Goal: Use online tool/utility: Use online tool/utility

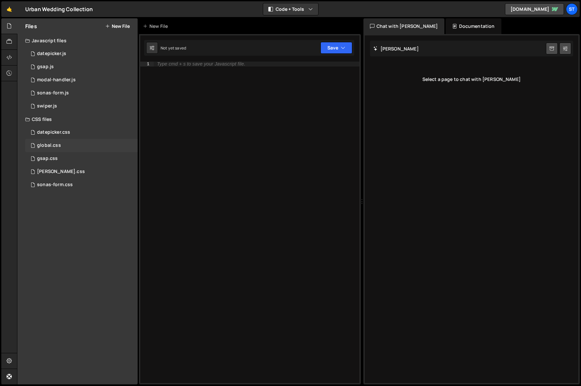
click at [66, 146] on div "global.css 0" at bounding box center [81, 145] width 112 height 13
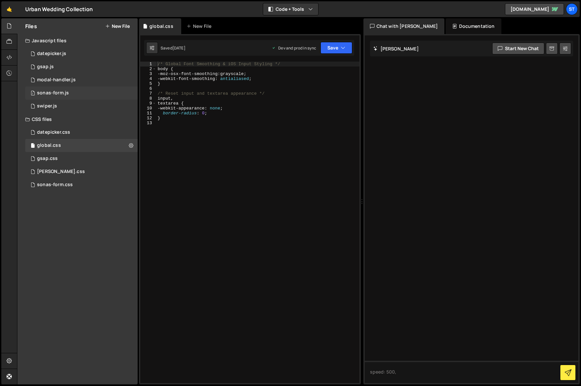
click at [55, 92] on div "sonas-form.js" at bounding box center [53, 93] width 32 height 6
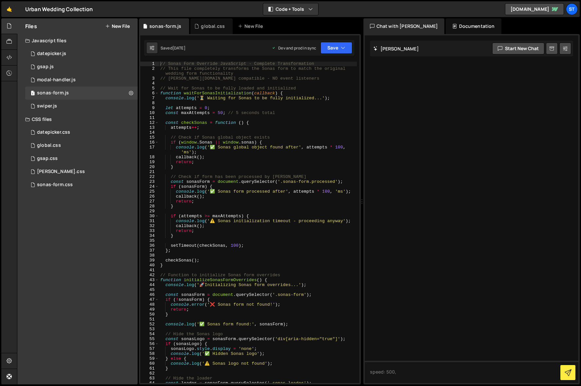
click at [184, 89] on div "// Sonas Form Override JavaScript - Complete Transformation // This file comple…" at bounding box center [258, 226] width 198 height 331
click at [132, 93] on icon at bounding box center [131, 93] width 5 height 6
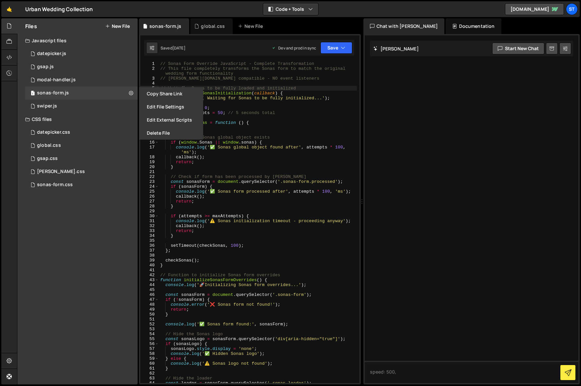
click at [224, 78] on div "// Sonas Form Override JavaScript - Complete Transformation // This file comple…" at bounding box center [258, 226] width 198 height 331
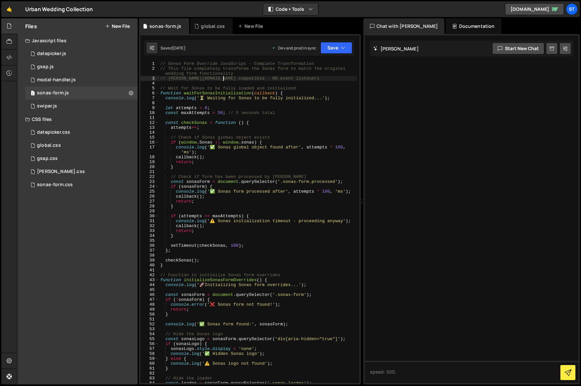
click at [203, 88] on div "// Sonas Form Override JavaScript - Complete Transformation // This file comple…" at bounding box center [258, 226] width 198 height 331
type textarea "console.log('🎯 Sonas form override script loaded and ready!');"
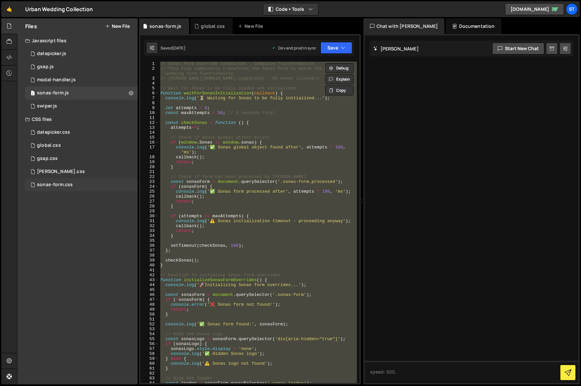
click at [51, 184] on div "sonas-form.css" at bounding box center [55, 185] width 36 height 6
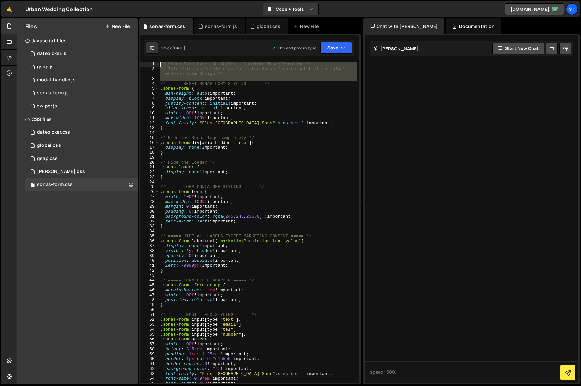
drag, startPoint x: 161, startPoint y: 83, endPoint x: 156, endPoint y: 60, distance: 23.3
click at [156, 60] on div "1 Type cmd + s to save your Javascript file. הההההההההההההההההההההההההההההההההה…" at bounding box center [250, 209] width 222 height 350
type textarea "/* ===== RESET SONAS FORM STYLING ===== */"
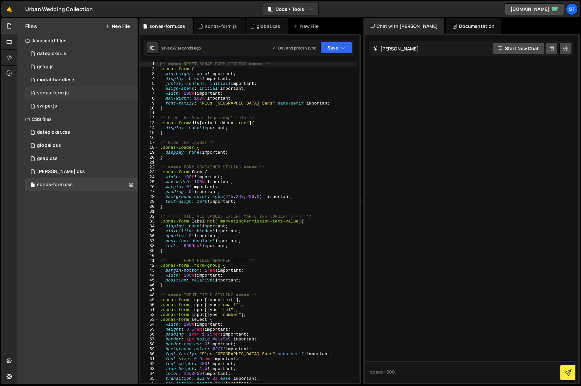
click at [50, 88] on div "1 sonas-form.js 0" at bounding box center [81, 93] width 112 height 13
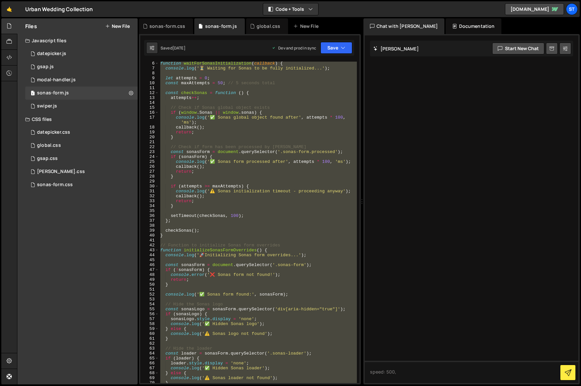
click at [231, 215] on div "function waitForSonasInitialization ( callback ) { console . log ( '⏳ Waiting f…" at bounding box center [258, 223] width 198 height 322
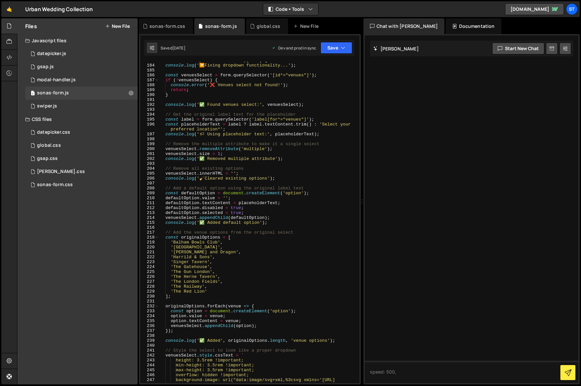
scroll to position [976, 0]
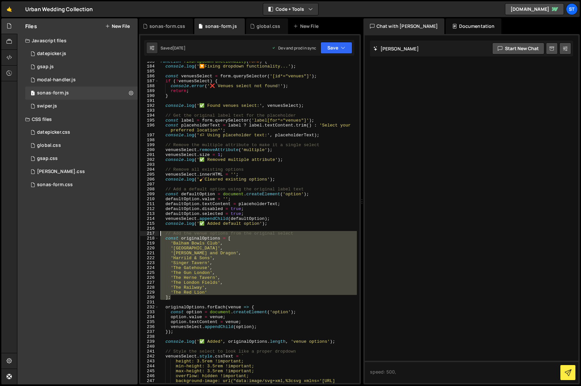
drag, startPoint x: 181, startPoint y: 298, endPoint x: 155, endPoint y: 233, distance: 70.1
click at [155, 233] on div "setTimeout(checkSonas, 100); 183 184 185 186 187 188 189 190 191 192 193 194 19…" at bounding box center [249, 223] width 219 height 322
type textarea "// Add the venue options from the original select const originalOptions = ["
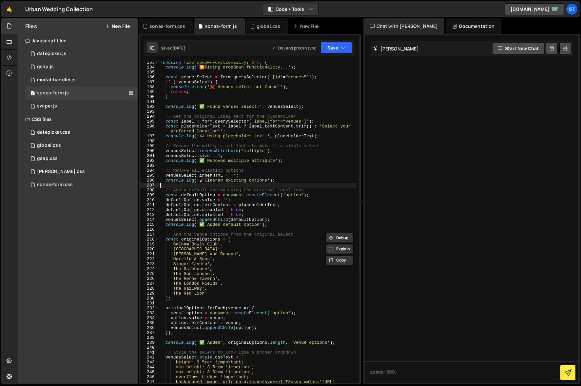
drag, startPoint x: 206, startPoint y: 185, endPoint x: 209, endPoint y: 185, distance: 3.3
click at [206, 185] on div "function fixDropdownFunctionality ( form ) { console . log ( ' 🔽 Fixing dropdow…" at bounding box center [258, 235] width 198 height 351
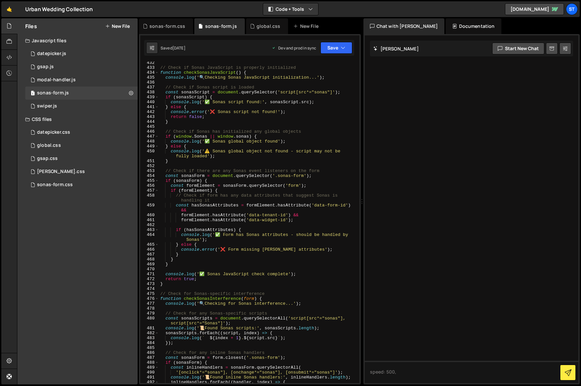
scroll to position [2258, 0]
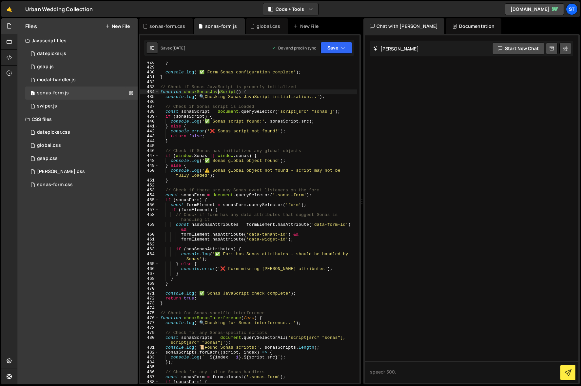
click at [218, 91] on div "} console . log ( '✅ Form Sonas configuration complete' ) ; } // Check if Sonas…" at bounding box center [258, 225] width 198 height 331
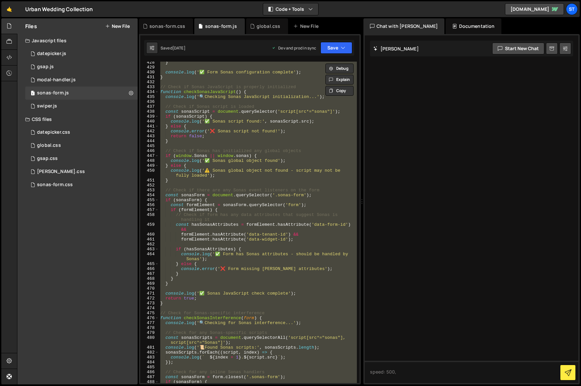
paste textarea "};"
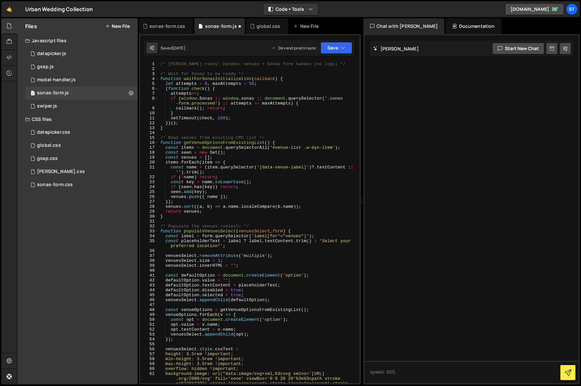
scroll to position [0, 0]
click at [194, 65] on div "/* [PERSON_NAME]-ready: Dynamic venues + Sonas form tweaks (no logs) */ /* Wait…" at bounding box center [258, 235] width 198 height 346
type textarea "/* [PERSON_NAME]-ready: Dynamic venues + Sonas form tweaks (no logs) */"
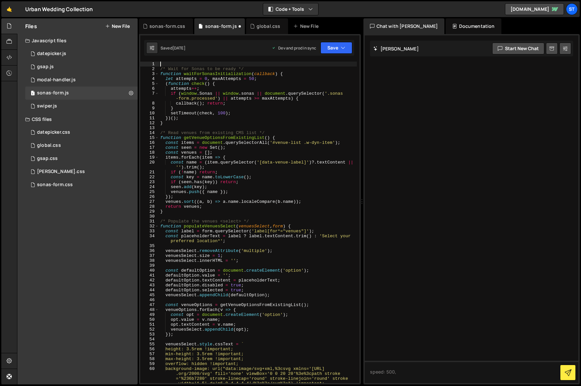
type textarea "/* Wait for Sonas to be ready */"
